Goal: Information Seeking & Learning: Learn about a topic

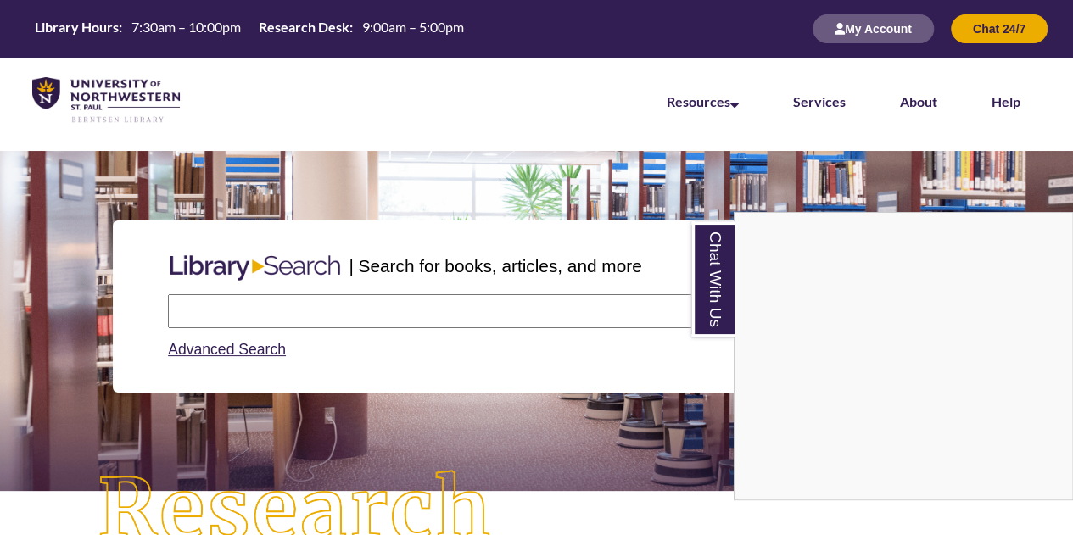
click at [404, 306] on div "Chat With Us" at bounding box center [536, 267] width 1073 height 535
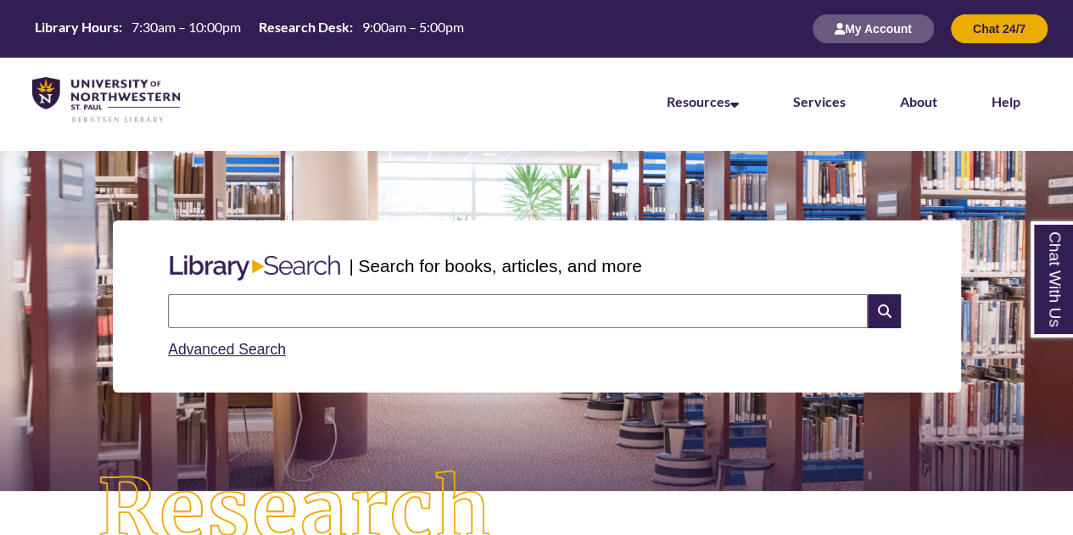
click at [404, 306] on input "text" at bounding box center [518, 311] width 700 height 34
type input "**********"
click at [884, 310] on icon at bounding box center [884, 311] width 32 height 34
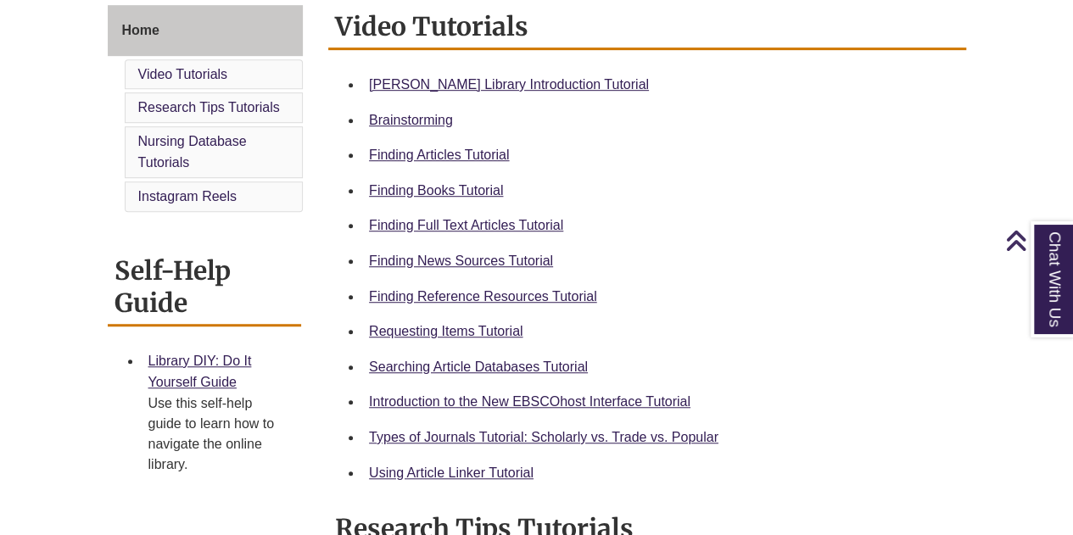
scroll to position [474, 0]
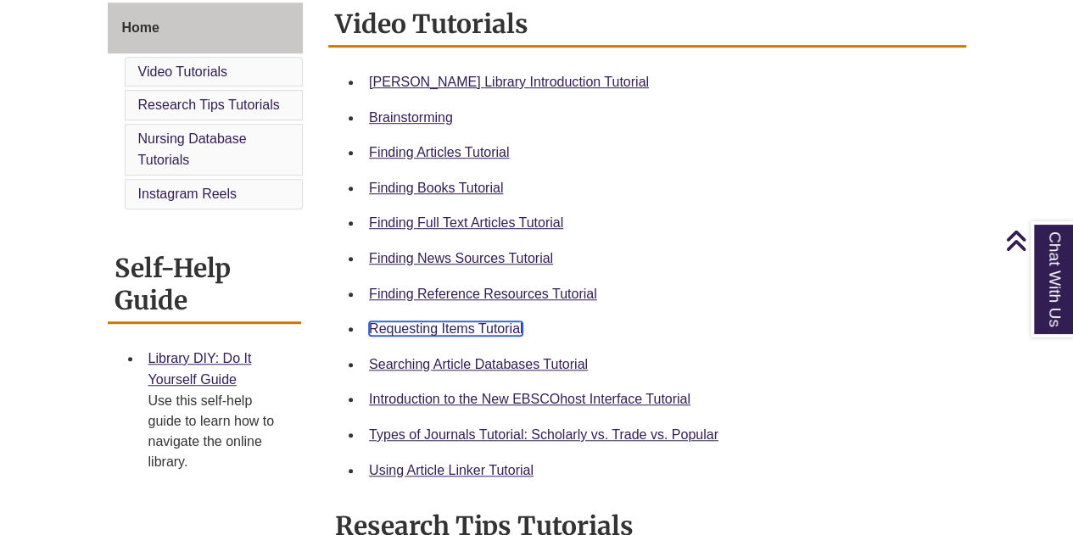
click at [483, 332] on link "Requesting Items Tutorial" at bounding box center [446, 328] width 154 height 14
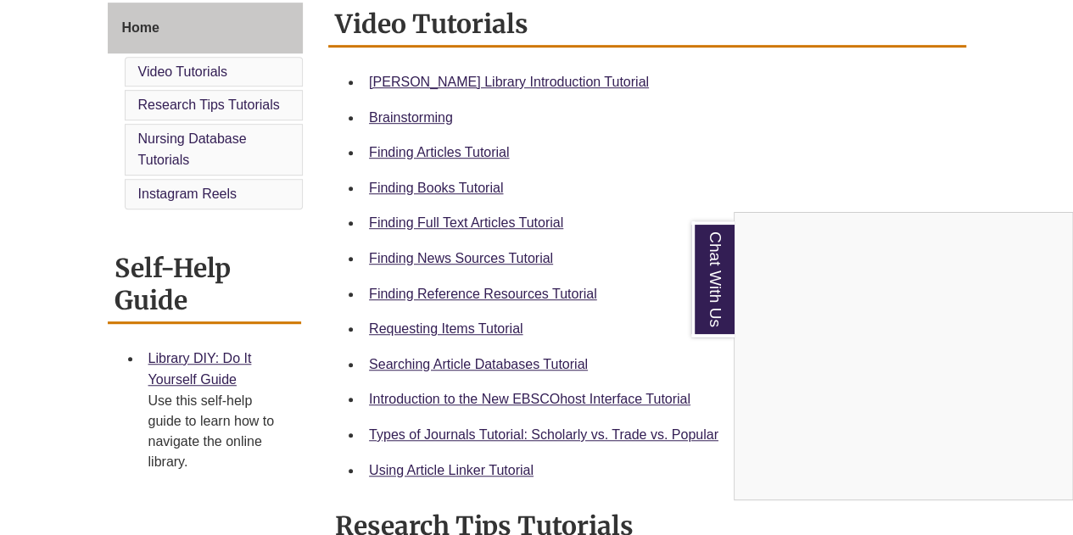
scroll to position [494, 0]
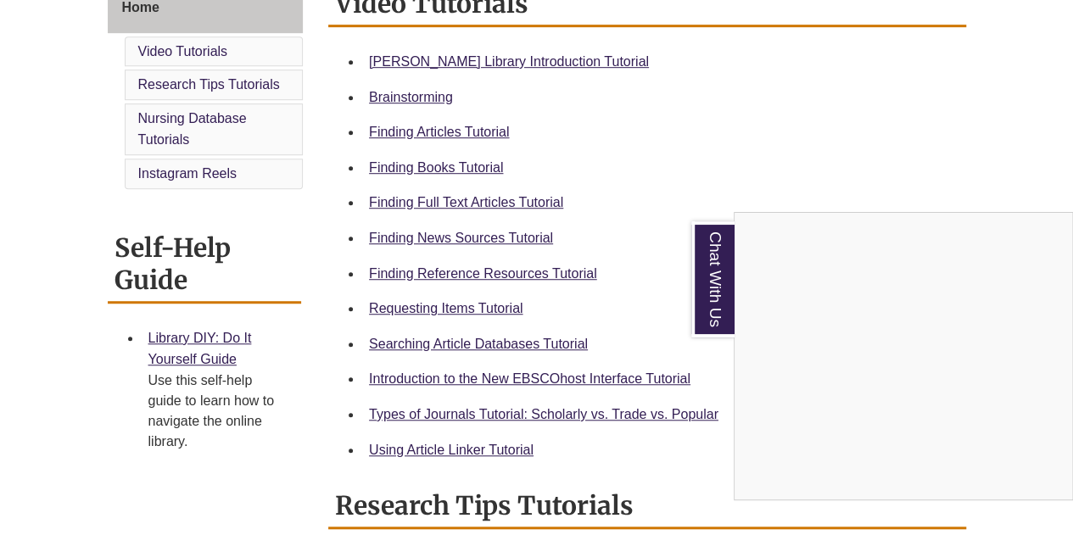
click at [550, 411] on div "Chat With Us" at bounding box center [536, 267] width 1073 height 535
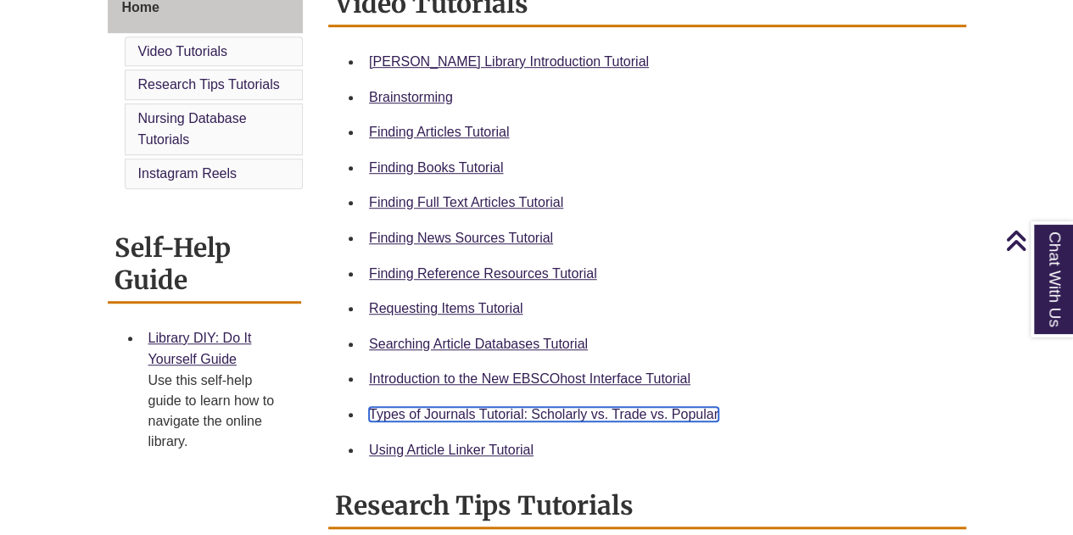
click at [538, 413] on link "Types of Journals Tutorial: Scholarly vs. Trade vs. Popular" at bounding box center [543, 414] width 349 height 14
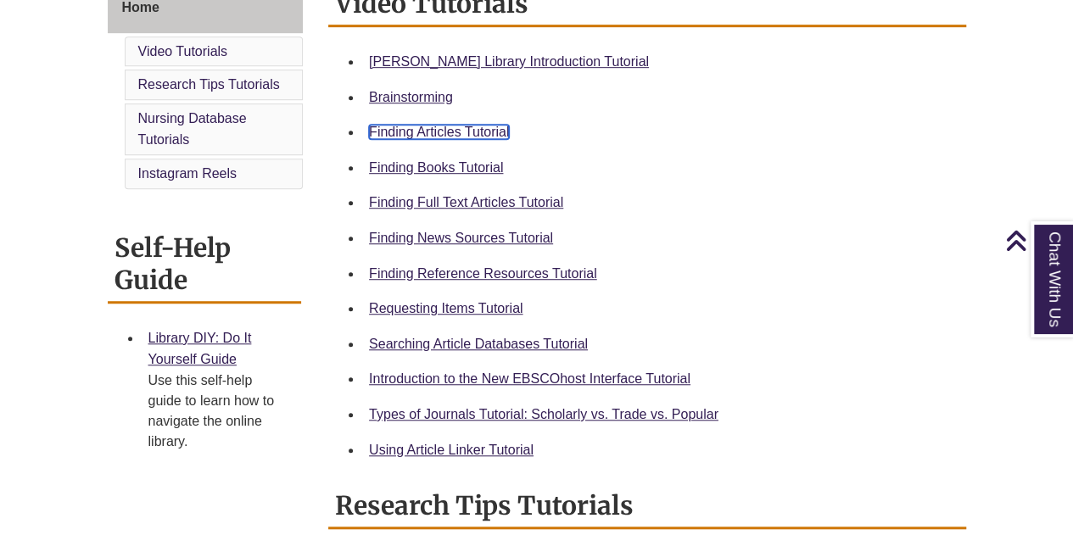
click at [467, 130] on link "Finding Articles Tutorial" at bounding box center [439, 132] width 140 height 14
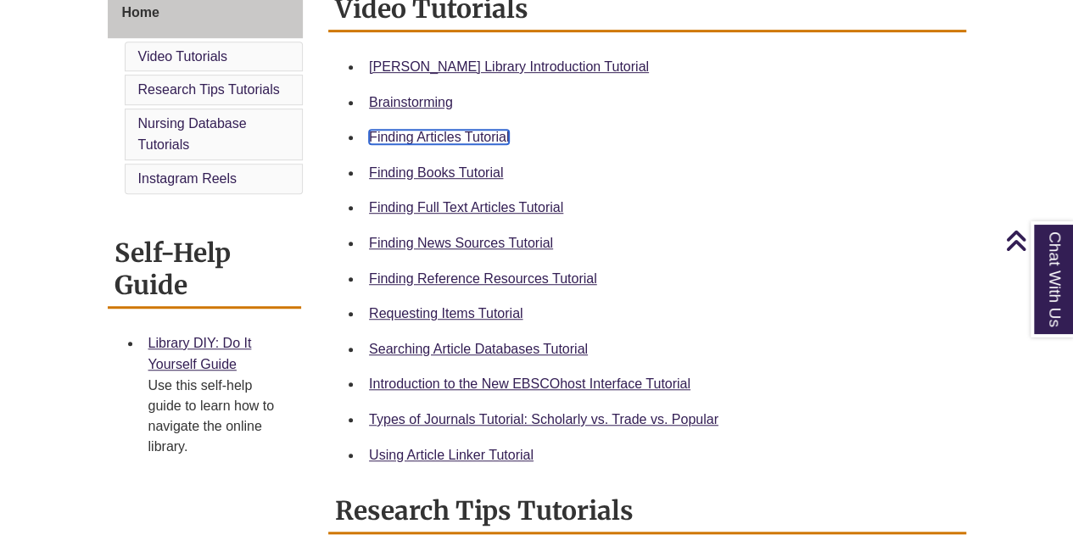
scroll to position [490, 0]
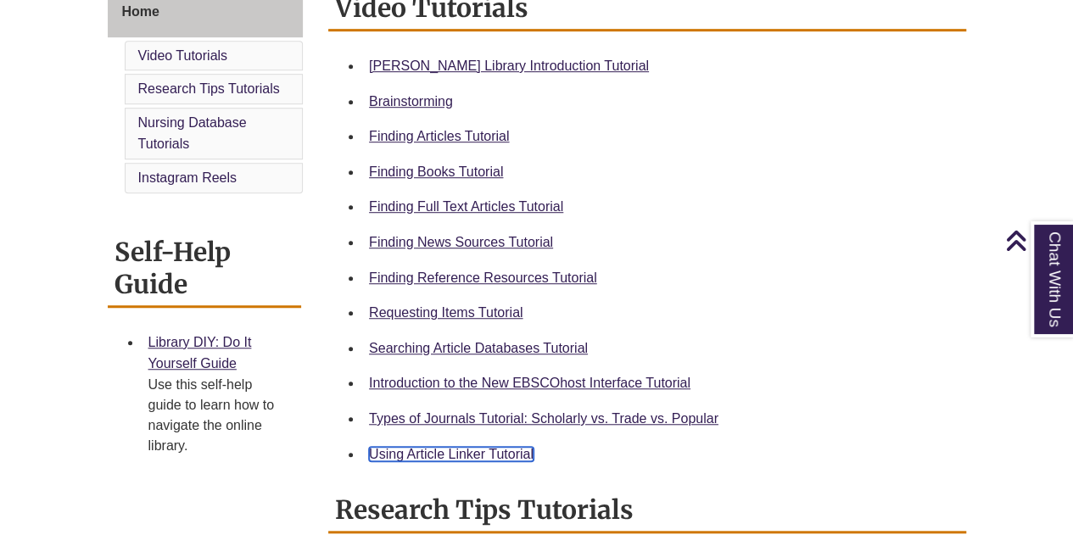
click at [480, 447] on link "Using Article Linker Tutorial" at bounding box center [451, 454] width 165 height 14
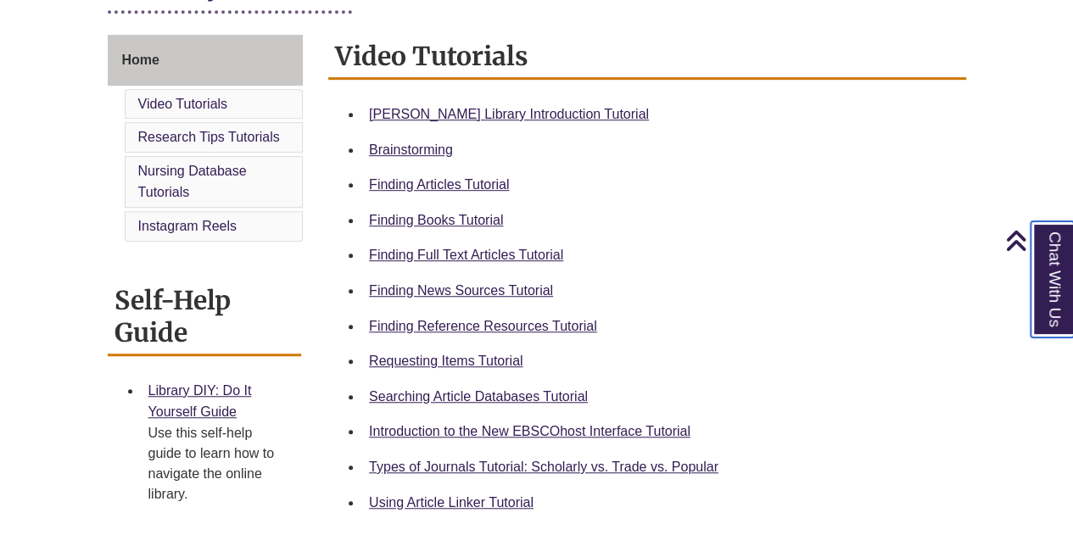
scroll to position [443, 0]
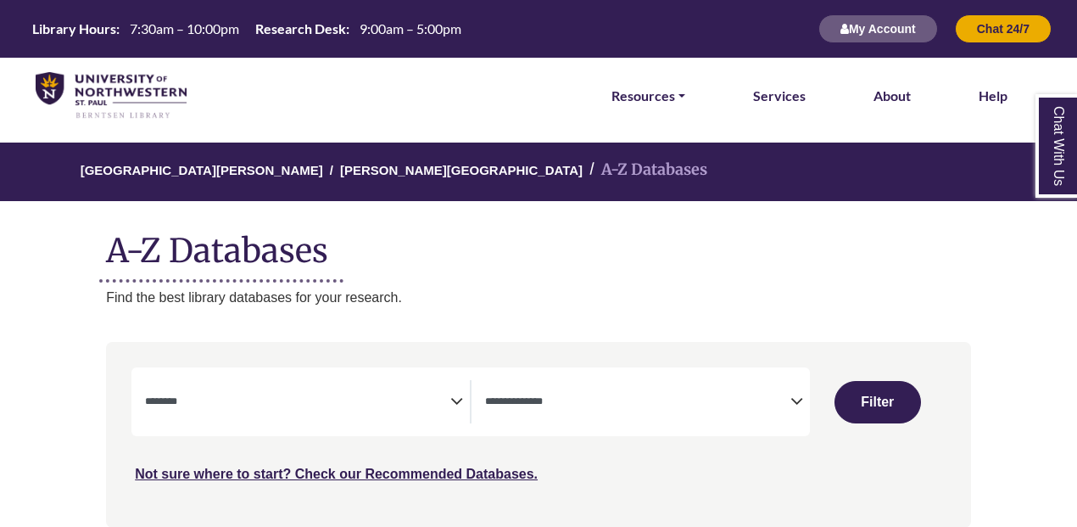
select select "Database Subject Filter"
select select "Database Types Filter"
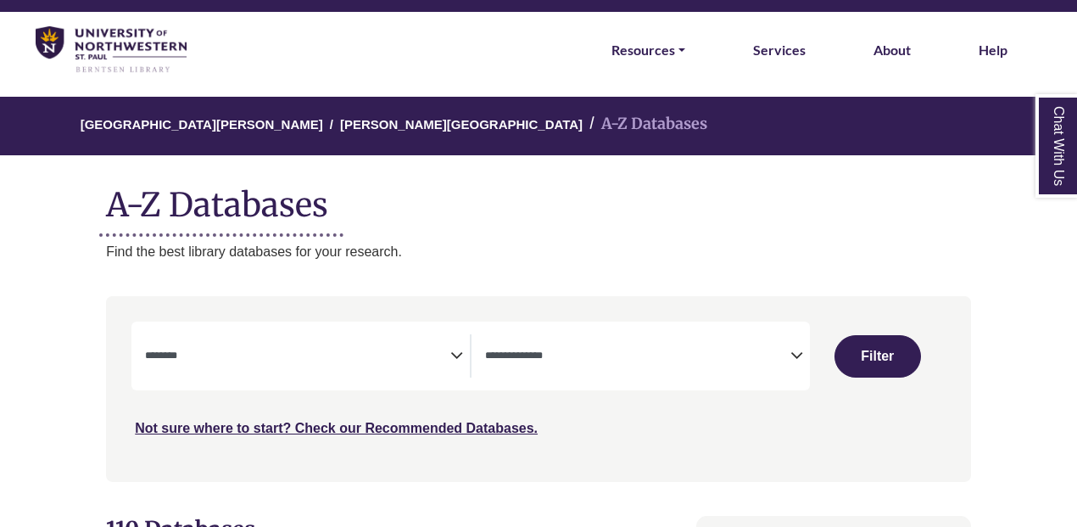
scroll to position [50, 0]
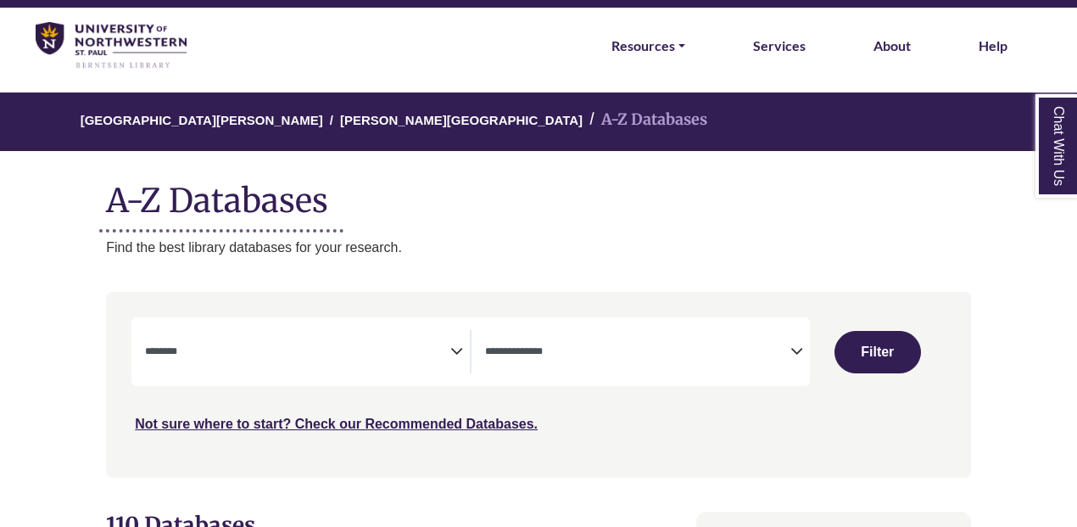
click at [441, 352] on textarea "Search" at bounding box center [297, 353] width 305 height 14
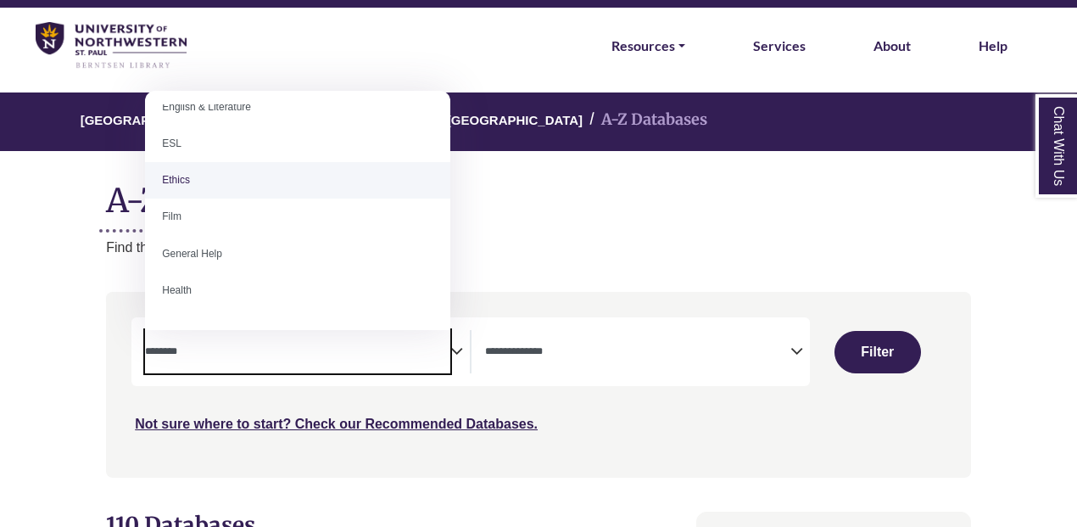
scroll to position [615, 0]
select select "******"
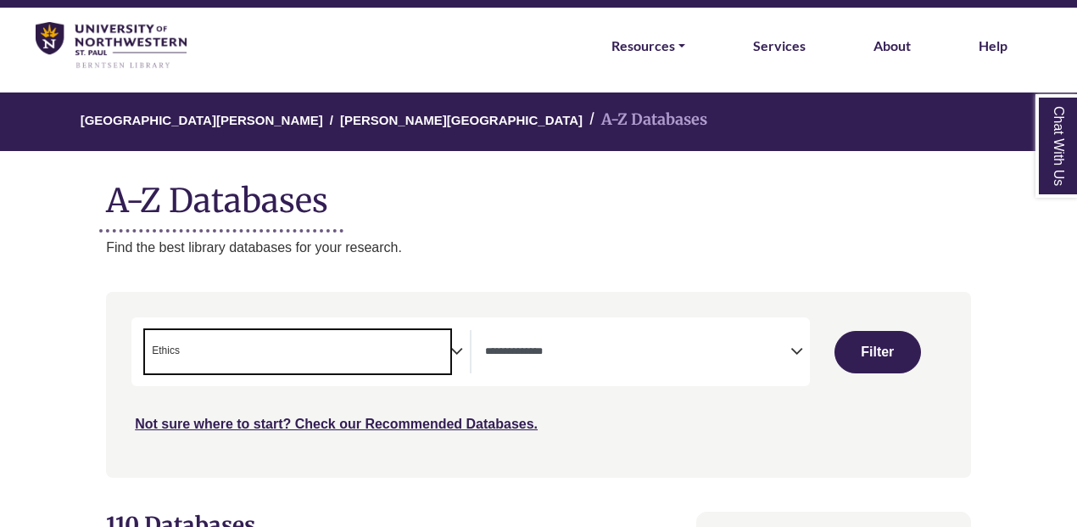
scroll to position [300, 0]
click at [337, 348] on span "× Ethics" at bounding box center [297, 351] width 305 height 43
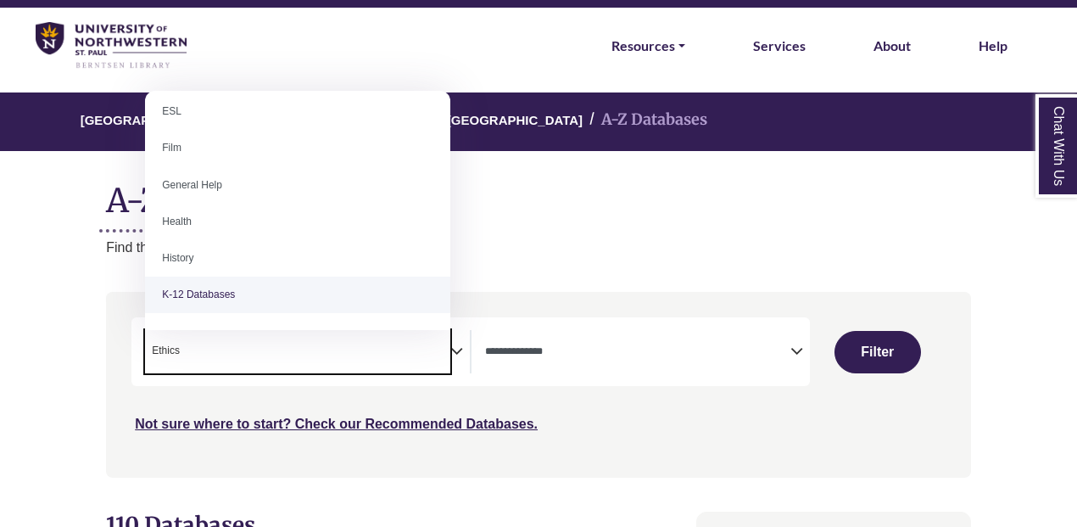
scroll to position [689, 0]
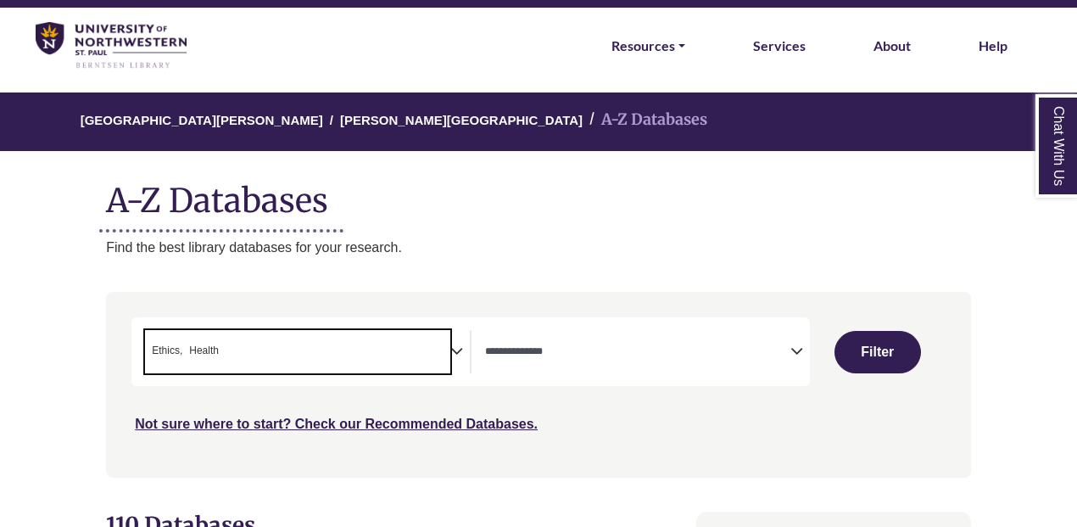
click at [314, 368] on span "× Ethics × Health" at bounding box center [297, 351] width 305 height 43
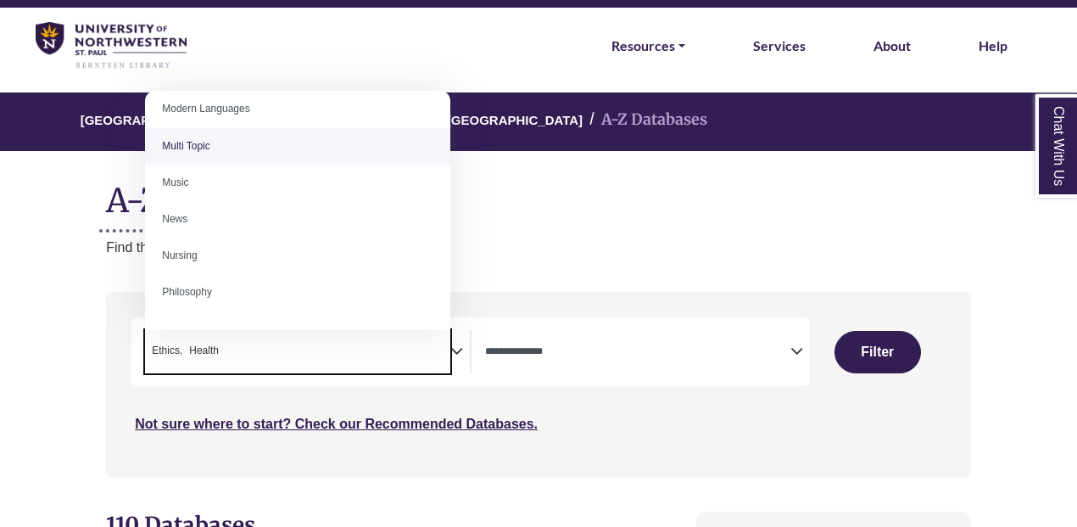
scroll to position [1152, 0]
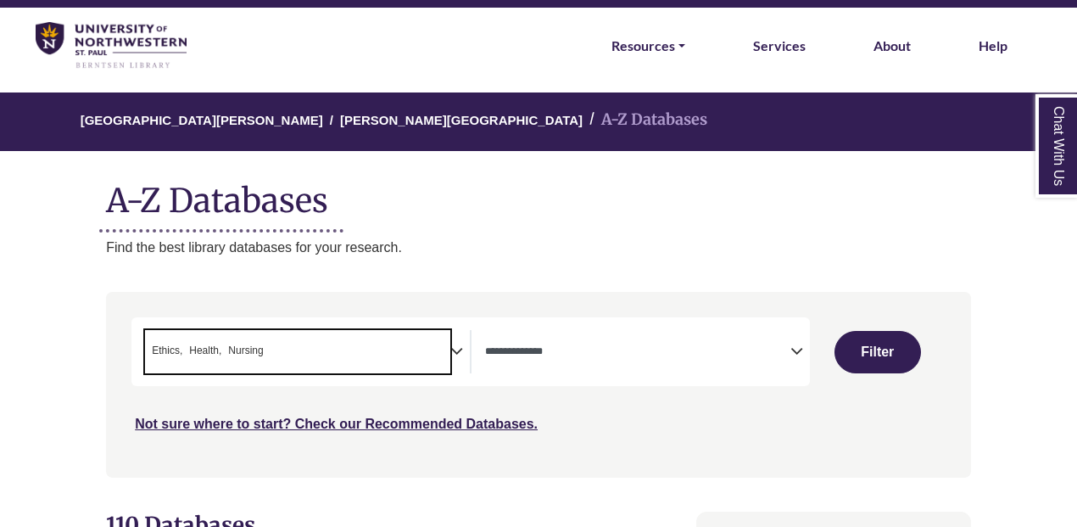
click at [286, 353] on span "× Ethics × Health × Nursing" at bounding box center [297, 351] width 305 height 43
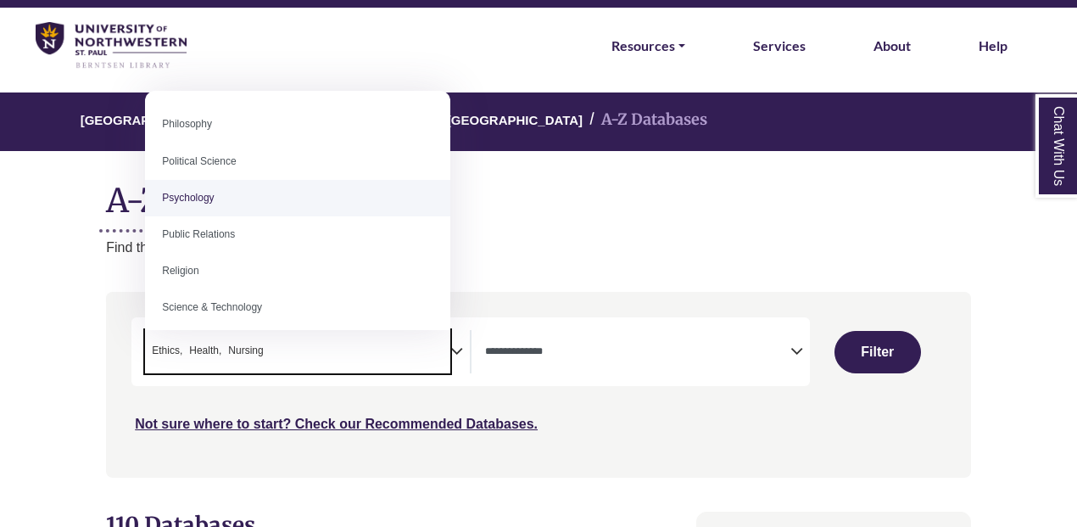
scroll to position [1281, 0]
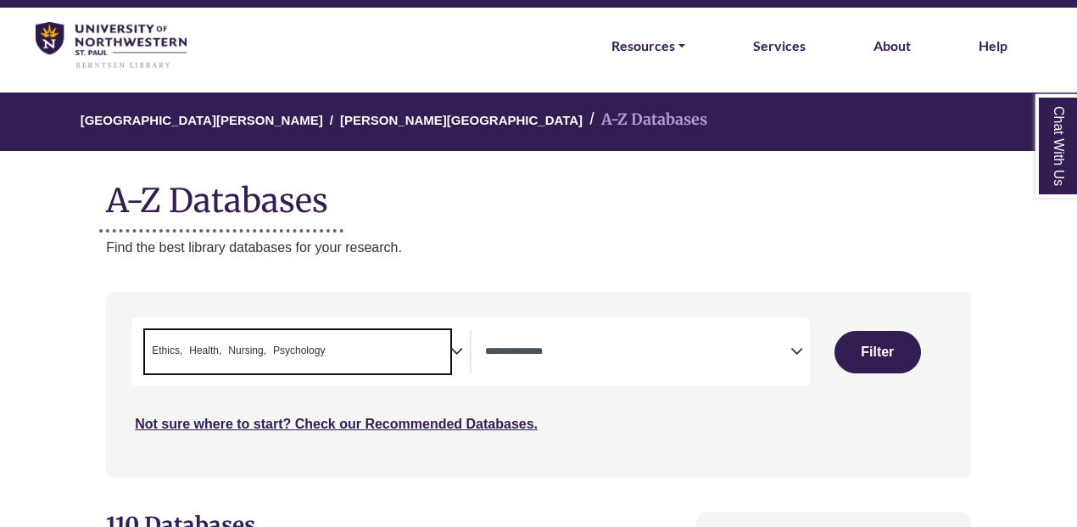
click at [316, 362] on span "× Ethics × Health × Nursing × Psychology" at bounding box center [297, 351] width 305 height 43
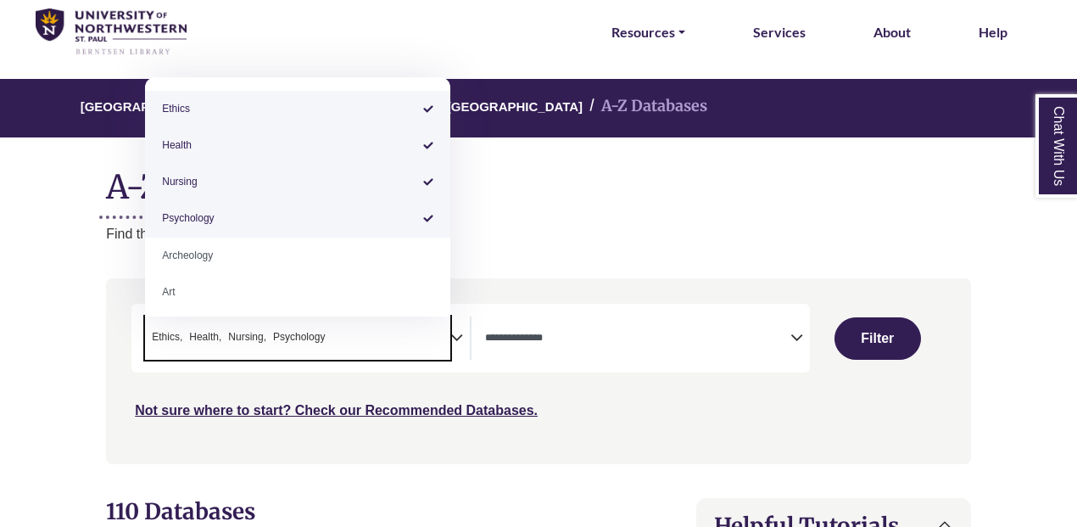
scroll to position [0, 0]
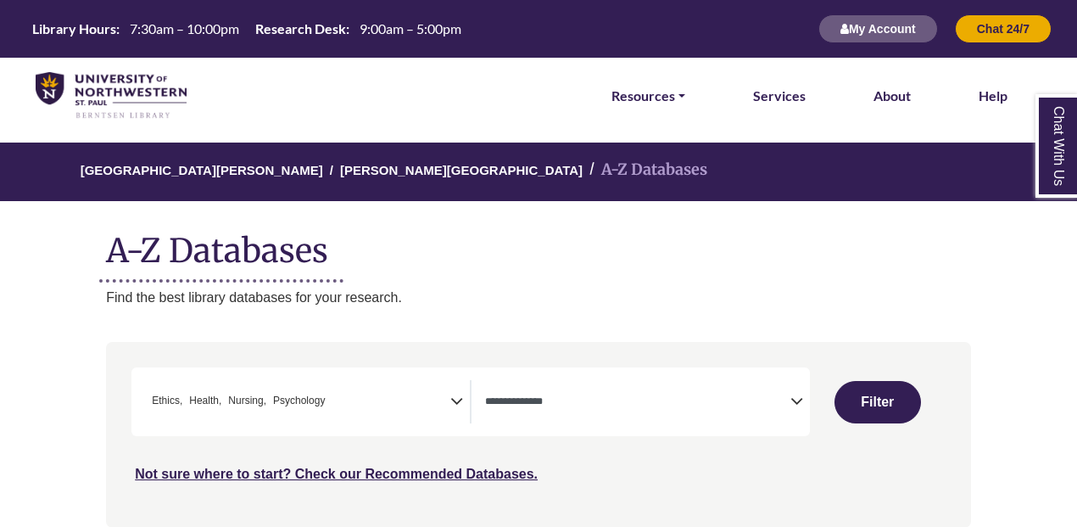
drag, startPoint x: 249, startPoint y: 151, endPoint x: 43, endPoint y: 274, distance: 239.3
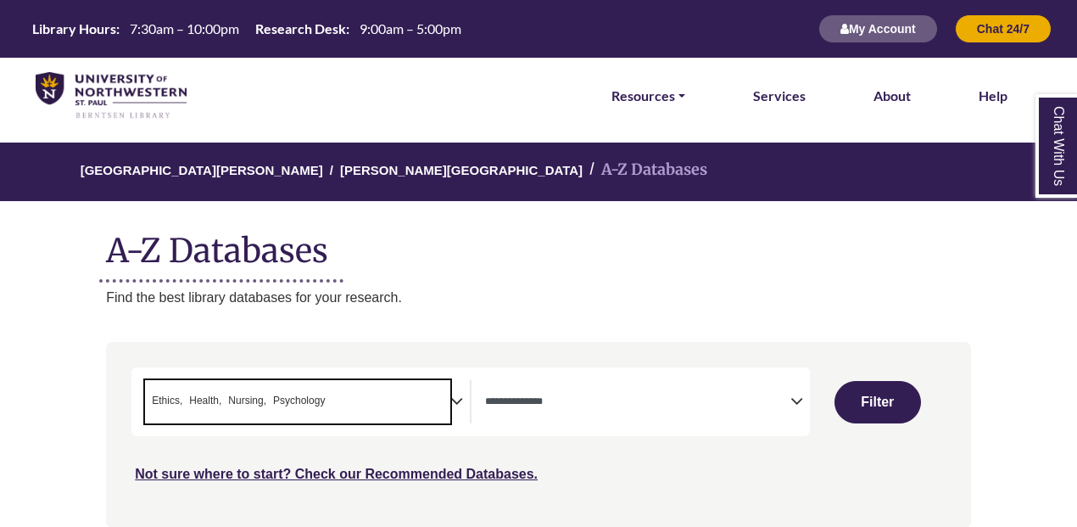
click at [257, 399] on span "Nursing" at bounding box center [247, 401] width 38 height 16
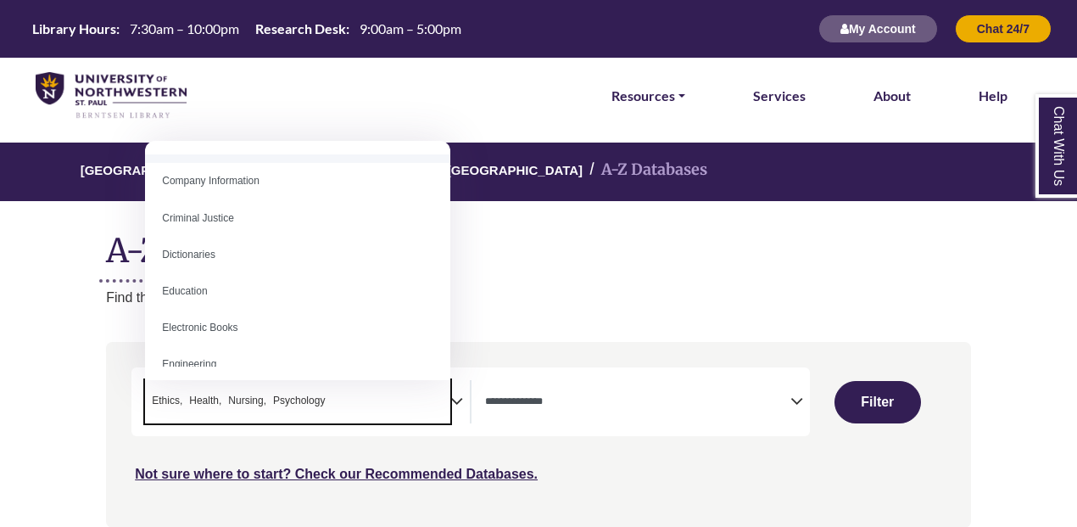
scroll to position [505, 0]
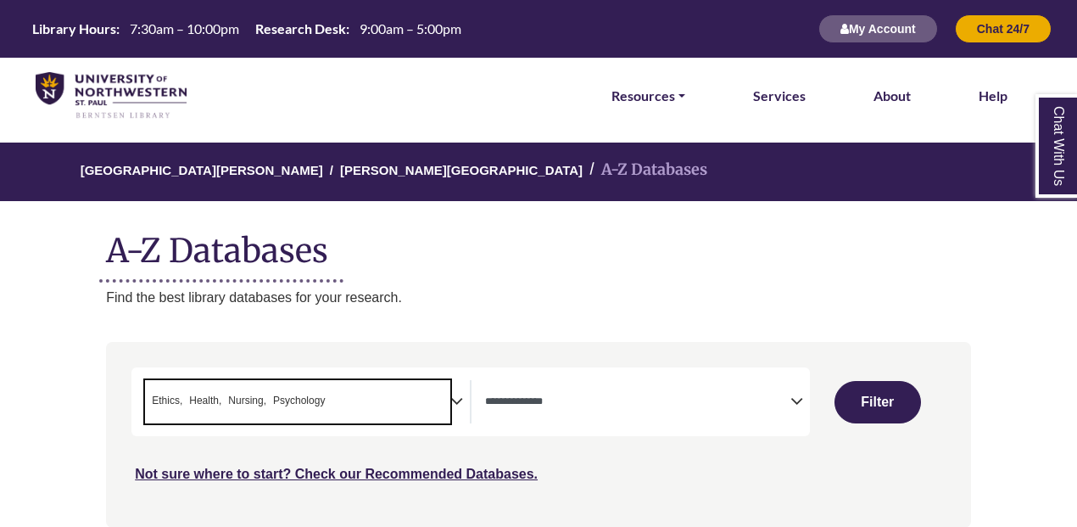
click at [535, 254] on h1 "A-Z Databases" at bounding box center [538, 244] width 865 height 52
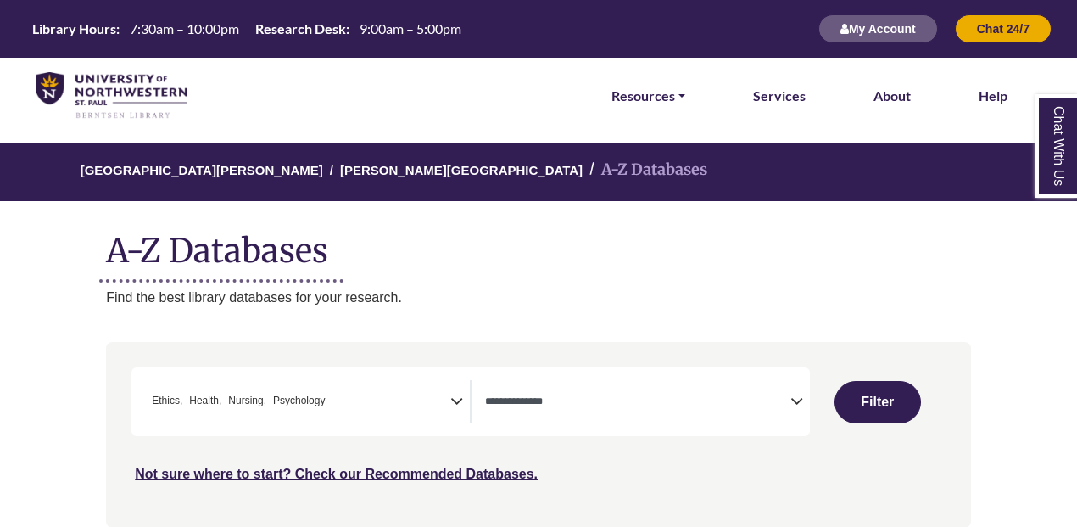
click at [575, 406] on textarea "Search" at bounding box center [637, 403] width 305 height 14
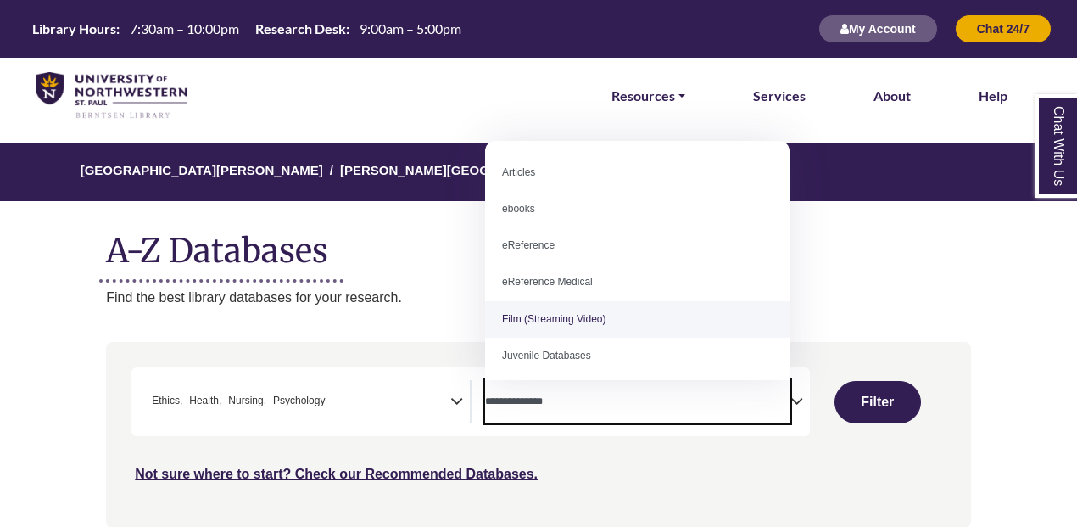
click at [415, 280] on div "University of Northwestern - St. Paul Berntsen Library A-Z Databases A-Z Databa…" at bounding box center [539, 224] width 916 height 165
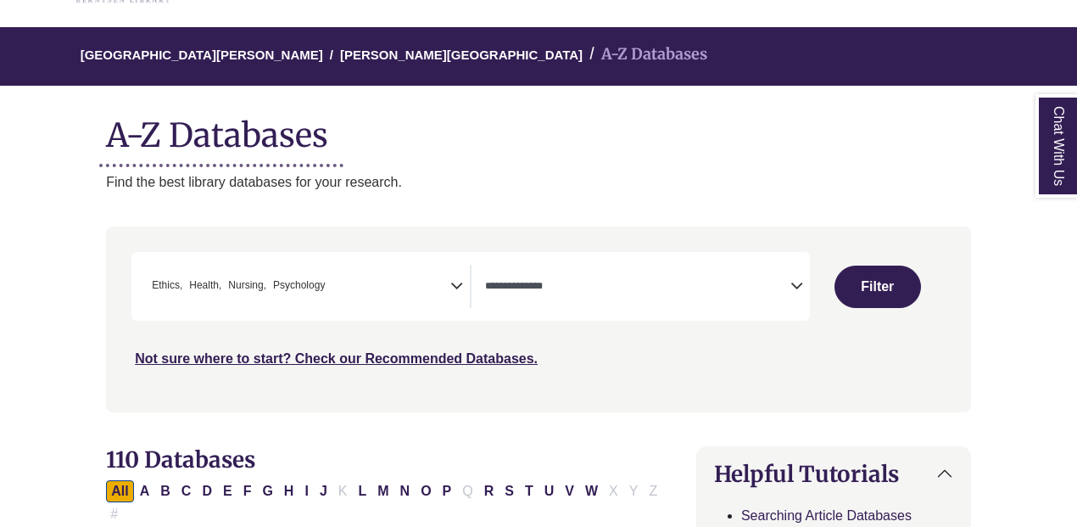
scroll to position [123, 0]
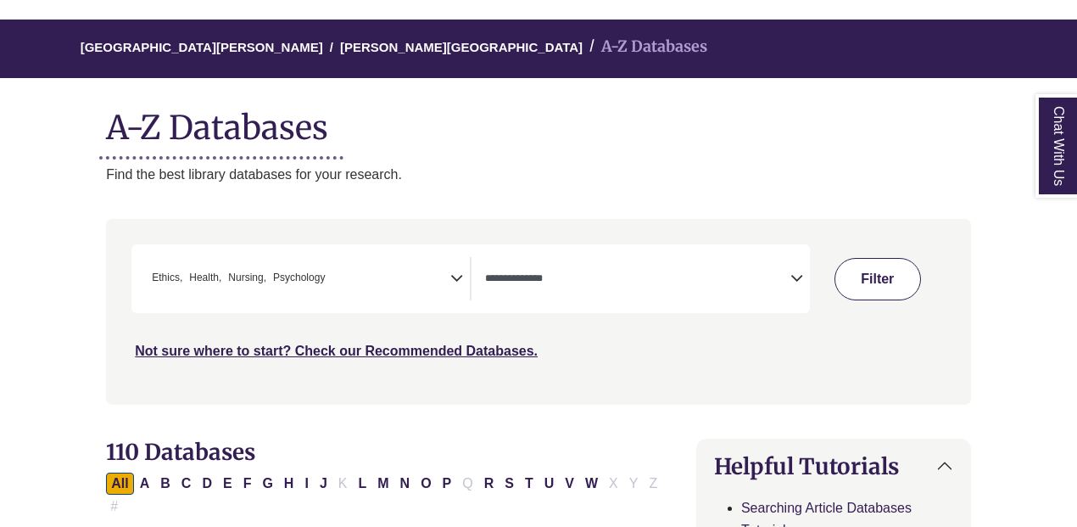
click at [867, 281] on button "Filter" at bounding box center [878, 279] width 87 height 42
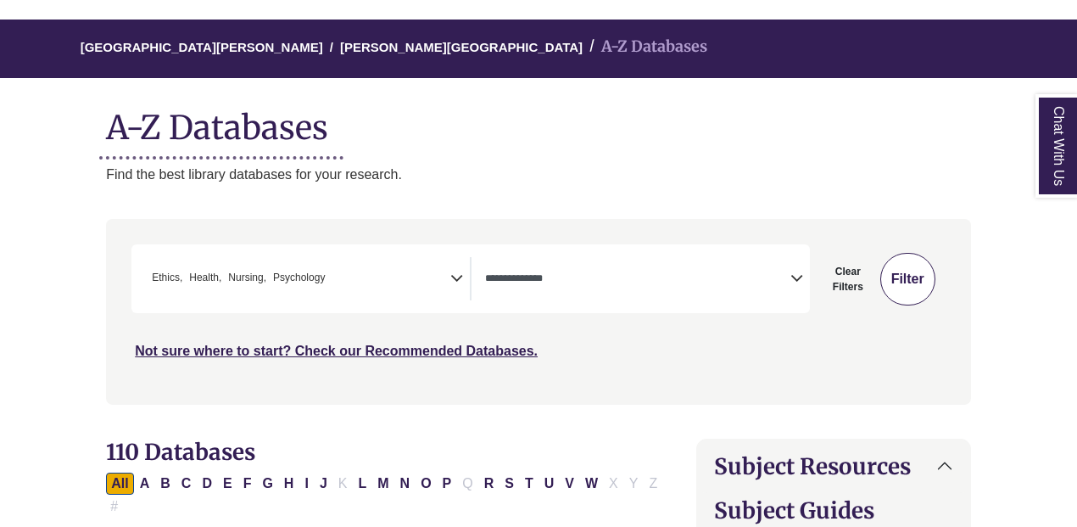
select select "Database Types Filter"
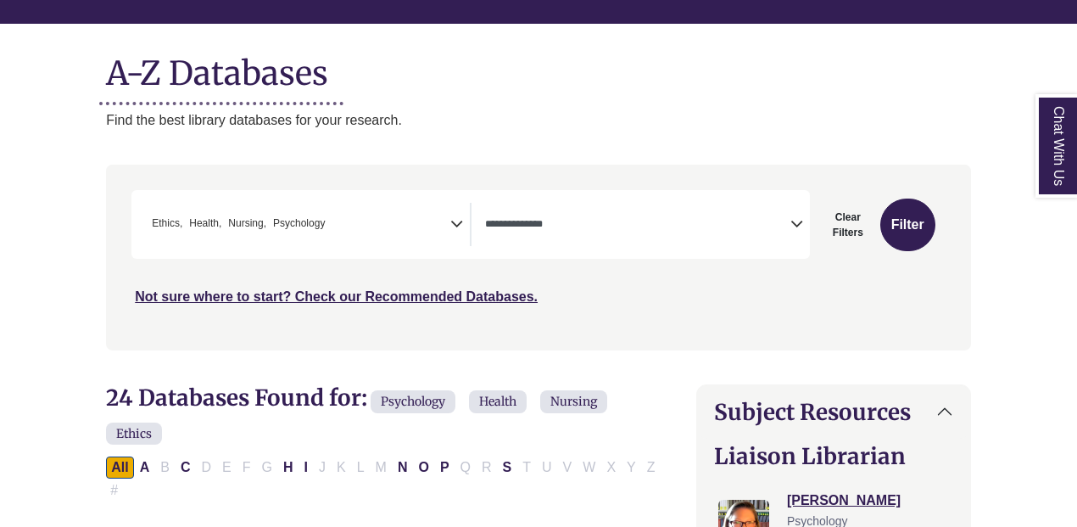
scroll to position [180, 0]
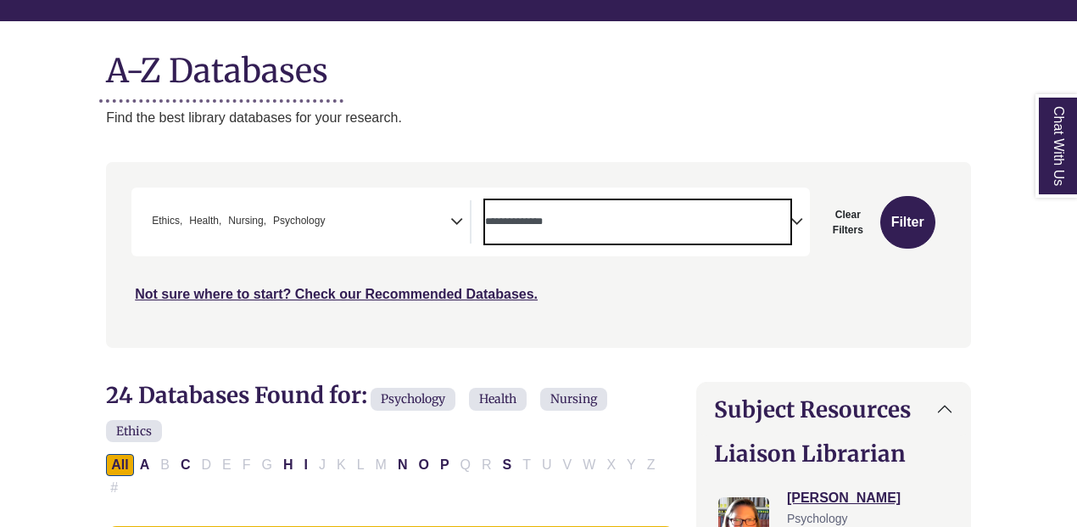
click at [627, 234] on span "Search filters" at bounding box center [637, 221] width 305 height 43
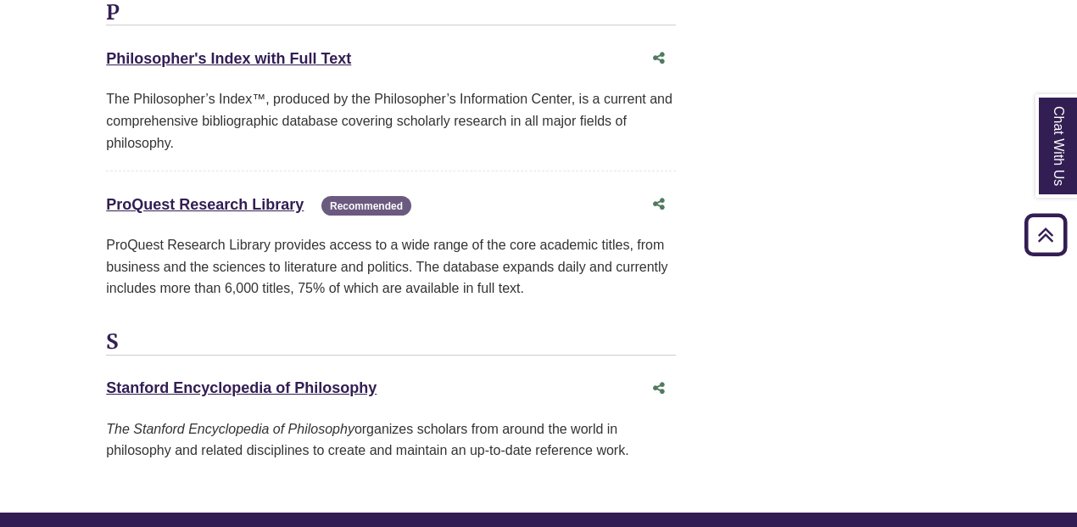
scroll to position [4430, 0]
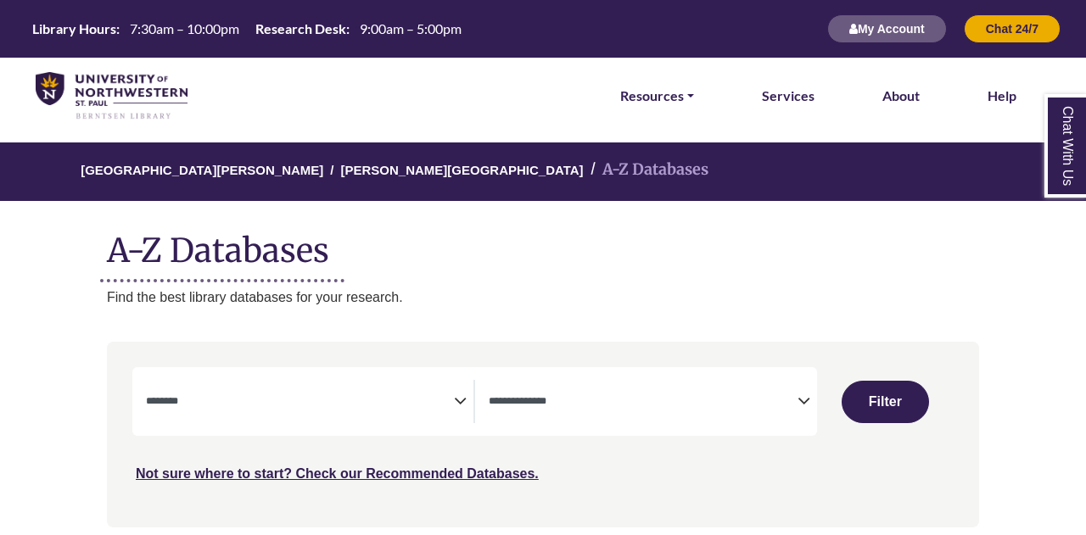
select select "Database Subject Filter"
select select "Database Types Filter"
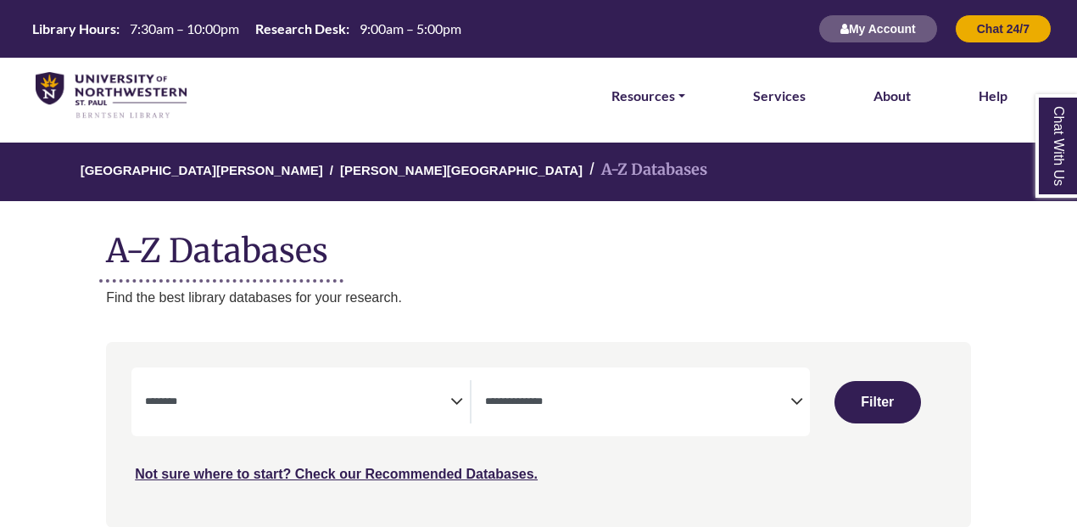
select select "Database Subject Filter"
select select "Database Types Filter"
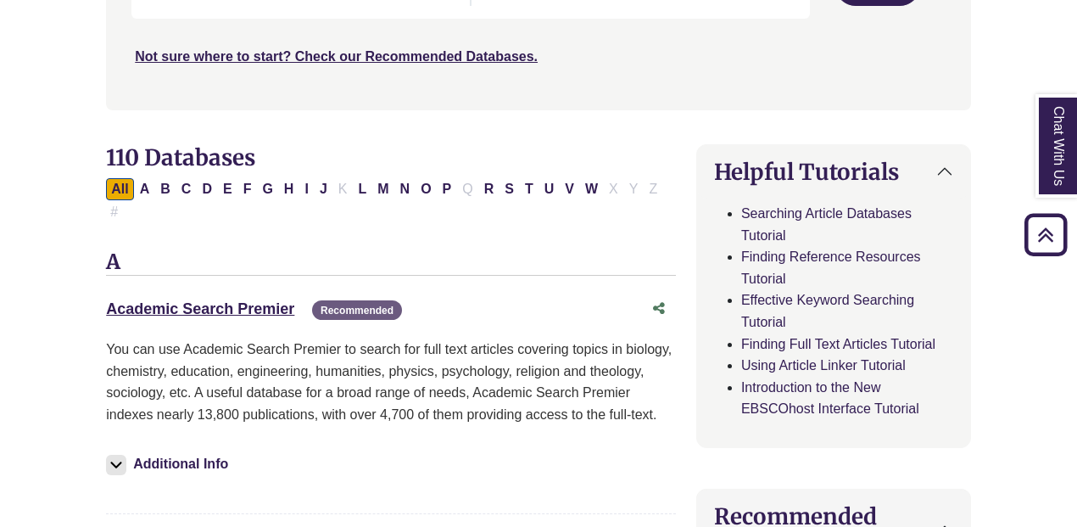
scroll to position [424, 0]
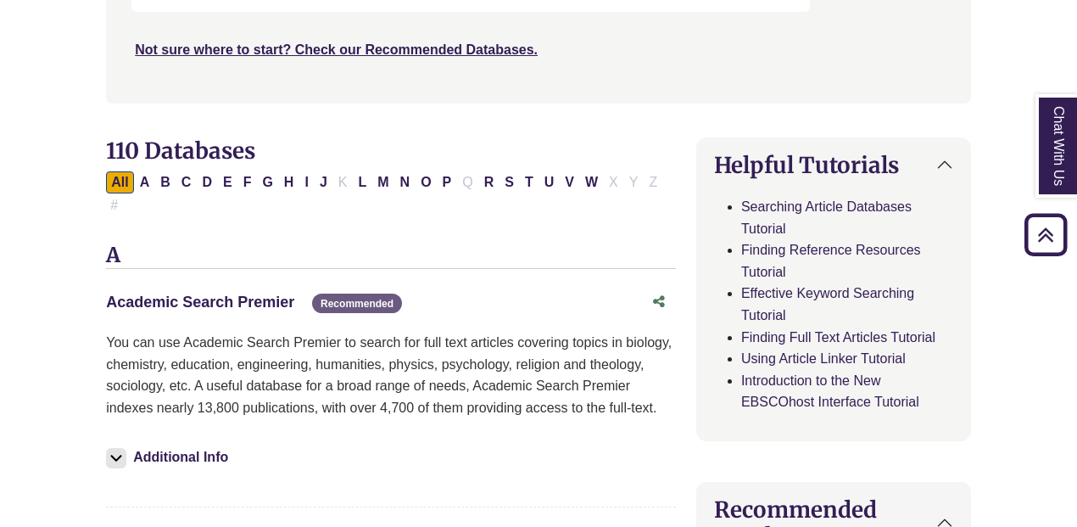
click at [204, 293] on link "Academic Search Premier This link opens in a new window" at bounding box center [200, 301] width 188 height 17
